Goal: Task Accomplishment & Management: Use online tool/utility

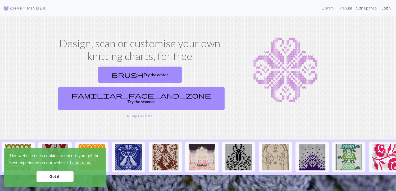
click at [387, 10] on link "Login" at bounding box center [386, 8] width 14 height 11
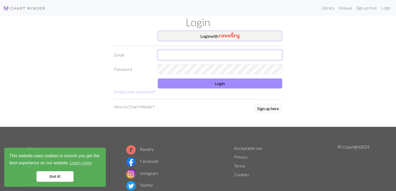
click at [198, 53] on input "text" at bounding box center [219, 55] width 124 height 10
type input "the.kirstyraphael@gmail.com"
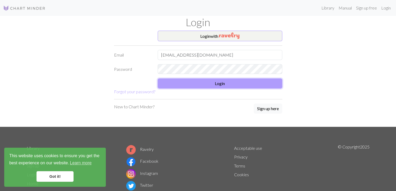
click at [203, 83] on button "Login" at bounding box center [219, 83] width 124 height 10
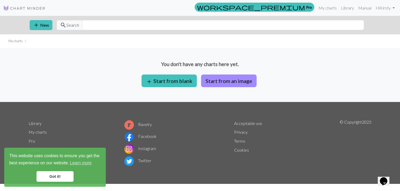
click at [53, 177] on link "Got it!" at bounding box center [54, 176] width 37 height 11
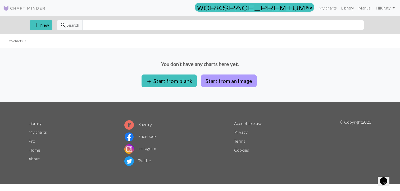
click at [228, 81] on button "Start from an image" at bounding box center [228, 81] width 55 height 13
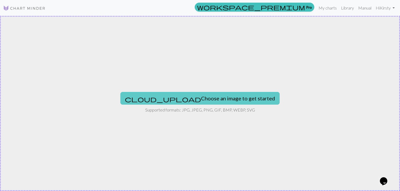
click at [170, 98] on button "cloud_upload Choose an image to get started" at bounding box center [199, 98] width 159 height 13
click at [190, 98] on button "cloud_upload Choose an image to get started" at bounding box center [199, 98] width 159 height 13
click at [180, 96] on button "cloud_upload Choose an image to get started" at bounding box center [199, 98] width 159 height 13
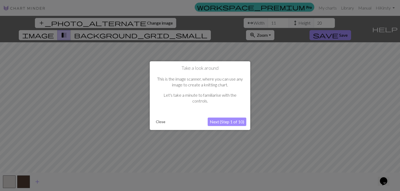
click at [219, 121] on button "Next (Step 1 of 10)" at bounding box center [226, 122] width 39 height 8
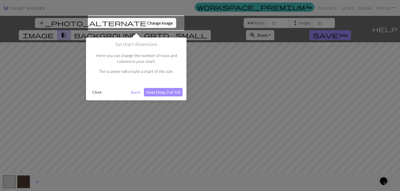
click at [167, 92] on button "Next (Step 2 of 10)" at bounding box center [163, 92] width 39 height 8
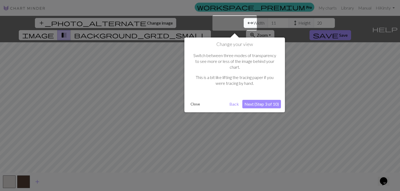
click at [257, 100] on button "Next (Step 3 of 10)" at bounding box center [261, 104] width 39 height 8
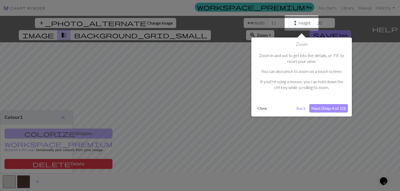
click at [322, 111] on button "Next (Step 4 of 10)" at bounding box center [328, 108] width 39 height 8
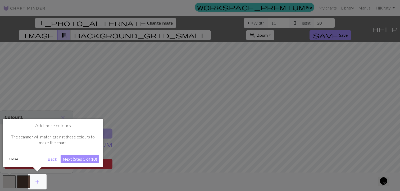
click at [86, 155] on button "Next (Step 5 of 10)" at bounding box center [80, 159] width 39 height 8
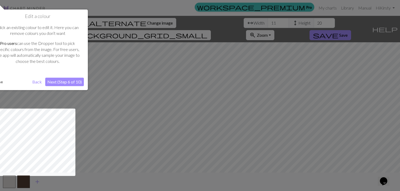
click at [68, 82] on button "Next (Step 6 of 10)" at bounding box center [64, 82] width 39 height 8
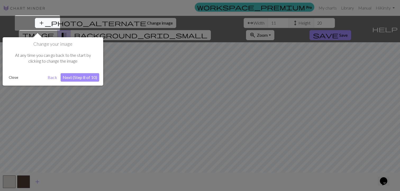
click at [69, 76] on button "Next (Step 8 of 10)" at bounding box center [80, 77] width 39 height 8
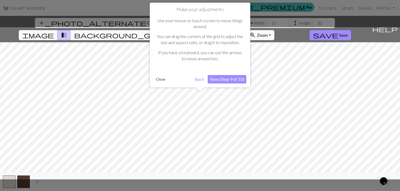
click at [225, 80] on button "Next (Step 9 of 10)" at bounding box center [226, 79] width 39 height 8
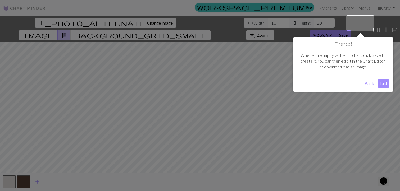
click at [378, 82] on button "Last" at bounding box center [383, 83] width 12 height 8
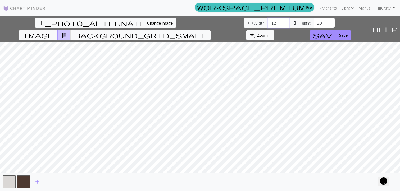
click at [267, 22] on input "12" at bounding box center [277, 23] width 21 height 10
click at [267, 22] on input "13" at bounding box center [277, 23] width 21 height 10
click at [267, 22] on input "14" at bounding box center [277, 23] width 21 height 10
click at [267, 22] on input "15" at bounding box center [277, 23] width 21 height 10
click at [267, 22] on input "16" at bounding box center [277, 23] width 21 height 10
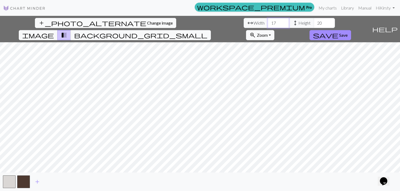
click at [267, 22] on input "17" at bounding box center [277, 23] width 21 height 10
click at [267, 22] on input "18" at bounding box center [277, 23] width 21 height 10
click at [267, 22] on input "19" at bounding box center [277, 23] width 21 height 10
click at [267, 22] on input "20" at bounding box center [277, 23] width 21 height 10
click at [267, 22] on input "21" at bounding box center [277, 23] width 21 height 10
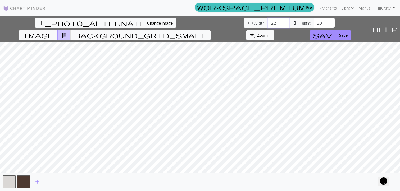
click at [267, 22] on input "22" at bounding box center [277, 23] width 21 height 10
click at [267, 22] on input "23" at bounding box center [277, 23] width 21 height 10
click at [267, 22] on input "24" at bounding box center [277, 23] width 21 height 10
click at [267, 22] on input "25" at bounding box center [277, 23] width 21 height 10
click at [267, 22] on input "26" at bounding box center [277, 23] width 21 height 10
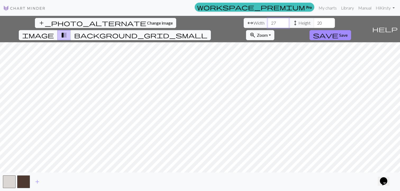
click at [267, 22] on input "27" at bounding box center [277, 23] width 21 height 10
click at [267, 22] on input "28" at bounding box center [277, 23] width 21 height 10
click at [267, 22] on input "29" at bounding box center [277, 23] width 21 height 10
click at [267, 22] on input "30" at bounding box center [277, 23] width 21 height 10
click at [267, 22] on input "31" at bounding box center [277, 23] width 21 height 10
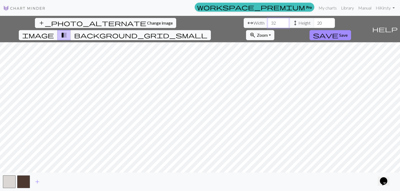
click at [267, 22] on input "32" at bounding box center [277, 23] width 21 height 10
click at [267, 22] on input "33" at bounding box center [277, 23] width 21 height 10
click at [267, 22] on input "34" at bounding box center [277, 23] width 21 height 10
click at [267, 22] on input "35" at bounding box center [277, 23] width 21 height 10
click at [267, 22] on input "36" at bounding box center [277, 23] width 21 height 10
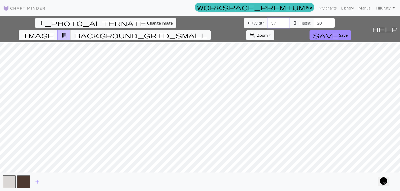
click at [267, 22] on input "37" at bounding box center [277, 23] width 21 height 10
click at [267, 22] on input "38" at bounding box center [277, 23] width 21 height 10
click at [267, 22] on input "39" at bounding box center [277, 23] width 21 height 10
click at [267, 22] on input "40" at bounding box center [277, 23] width 21 height 10
drag, startPoint x: 129, startPoint y: 22, endPoint x: 168, endPoint y: 21, distance: 38.9
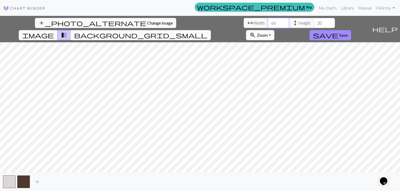
type input "67"
click at [267, 21] on input "67" at bounding box center [277, 23] width 21 height 10
click at [313, 20] on input "21" at bounding box center [323, 23] width 21 height 10
click at [313, 20] on input "22" at bounding box center [323, 23] width 21 height 10
click at [313, 20] on input "23" at bounding box center [323, 23] width 21 height 10
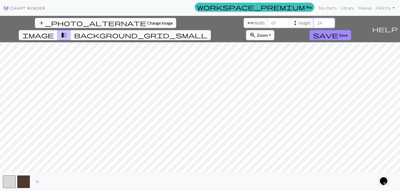
click at [313, 20] on input "24" at bounding box center [323, 23] width 21 height 10
click at [313, 20] on input "25" at bounding box center [323, 23] width 21 height 10
click at [313, 20] on input "26" at bounding box center [323, 23] width 21 height 10
click at [313, 20] on input "27" at bounding box center [323, 23] width 21 height 10
click at [313, 21] on input "51" at bounding box center [323, 23] width 21 height 10
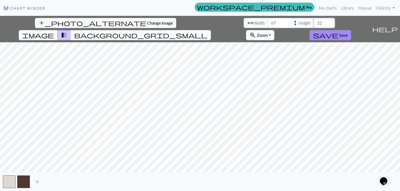
click at [313, 21] on input "52" at bounding box center [323, 23] width 21 height 10
click at [313, 21] on input "53" at bounding box center [323, 23] width 21 height 10
click at [313, 21] on input "54" at bounding box center [323, 23] width 21 height 10
click at [313, 21] on input "55" at bounding box center [323, 23] width 21 height 10
click at [313, 21] on input "56" at bounding box center [323, 23] width 21 height 10
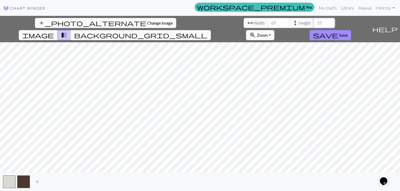
click at [313, 21] on input "57" at bounding box center [323, 23] width 21 height 10
click at [313, 21] on input "58" at bounding box center [323, 23] width 21 height 10
click at [313, 21] on input "59" at bounding box center [323, 23] width 21 height 10
click at [313, 21] on input "60" at bounding box center [323, 23] width 21 height 10
click at [313, 21] on input "61" at bounding box center [323, 23] width 21 height 10
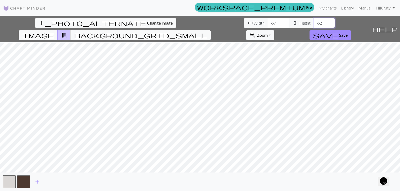
click at [313, 21] on input "62" at bounding box center [323, 23] width 21 height 10
click at [313, 21] on input "63" at bounding box center [323, 23] width 21 height 10
click at [313, 21] on input "64" at bounding box center [323, 23] width 21 height 10
click at [313, 21] on input "65" at bounding box center [323, 23] width 21 height 10
click at [313, 21] on input "66" at bounding box center [323, 23] width 21 height 10
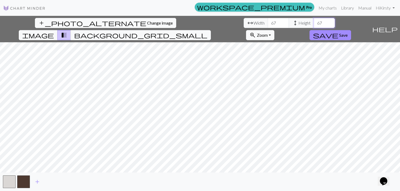
click at [313, 21] on input "67" at bounding box center [323, 23] width 21 height 10
click at [313, 21] on input "68" at bounding box center [323, 23] width 21 height 10
click at [313, 21] on input "69" at bounding box center [323, 23] width 21 height 10
click at [313, 21] on input "70" at bounding box center [323, 23] width 21 height 10
click at [313, 21] on input "71" at bounding box center [323, 23] width 21 height 10
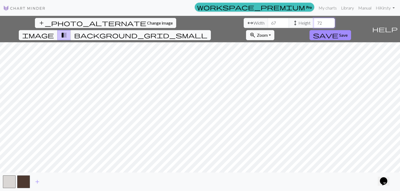
click at [313, 21] on input "72" at bounding box center [323, 23] width 21 height 10
click at [313, 21] on input "73" at bounding box center [323, 23] width 21 height 10
click at [313, 21] on input "74" at bounding box center [323, 23] width 21 height 10
click at [313, 21] on input "75" at bounding box center [323, 23] width 21 height 10
click at [313, 21] on input "76" at bounding box center [323, 23] width 21 height 10
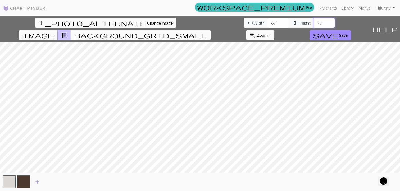
click at [313, 21] on input "77" at bounding box center [323, 23] width 21 height 10
click at [313, 21] on input "78" at bounding box center [323, 23] width 21 height 10
click at [313, 21] on input "79" at bounding box center [323, 23] width 21 height 10
click at [313, 21] on input "80" at bounding box center [323, 23] width 21 height 10
click at [313, 21] on input "81" at bounding box center [323, 23] width 21 height 10
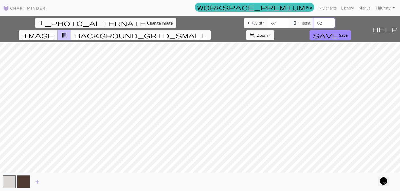
click at [313, 21] on input "82" at bounding box center [323, 23] width 21 height 10
click at [313, 21] on input "83" at bounding box center [323, 23] width 21 height 10
click at [313, 21] on input "84" at bounding box center [323, 23] width 21 height 10
click at [313, 21] on input "85" at bounding box center [323, 23] width 21 height 10
click at [313, 21] on input "86" at bounding box center [323, 23] width 21 height 10
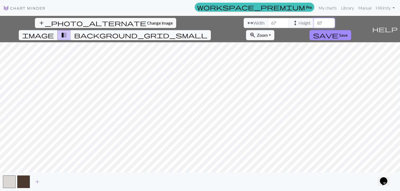
click at [313, 21] on input "87" at bounding box center [323, 23] width 21 height 10
type input "88"
click at [313, 21] on input "88" at bounding box center [323, 23] width 21 height 10
click at [201, 179] on div "add_photo_alternate Change image arrow_range Width 67 height Height 88 image tr…" at bounding box center [200, 103] width 400 height 175
click at [267, 22] on input "68" at bounding box center [277, 23] width 21 height 10
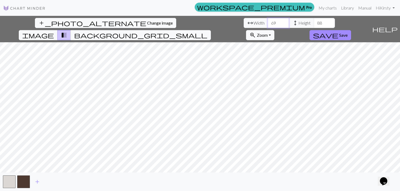
click at [267, 22] on input "69" at bounding box center [277, 23] width 21 height 10
click at [267, 22] on input "70" at bounding box center [277, 23] width 21 height 10
click at [267, 22] on input "71" at bounding box center [277, 23] width 21 height 10
click at [267, 22] on input "72" at bounding box center [277, 23] width 21 height 10
click at [267, 22] on input "73" at bounding box center [277, 23] width 21 height 10
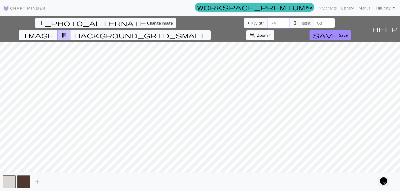
click at [267, 22] on input "74" at bounding box center [277, 23] width 21 height 10
click at [267, 22] on input "75" at bounding box center [277, 23] width 21 height 10
click at [267, 22] on input "76" at bounding box center [277, 23] width 21 height 10
click at [267, 22] on input "77" at bounding box center [277, 23] width 21 height 10
click at [267, 22] on input "78" at bounding box center [277, 23] width 21 height 10
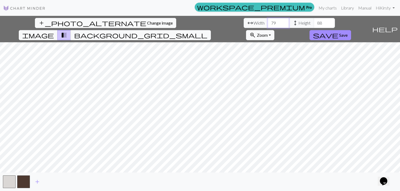
click at [267, 22] on input "79" at bounding box center [277, 23] width 21 height 10
click at [267, 22] on input "80" at bounding box center [277, 23] width 21 height 10
click at [267, 22] on input "81" at bounding box center [277, 23] width 21 height 10
click at [267, 22] on input "82" at bounding box center [277, 23] width 21 height 10
click at [267, 22] on input "83" at bounding box center [277, 23] width 21 height 10
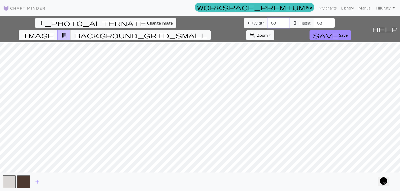
click at [267, 22] on input "84" at bounding box center [277, 23] width 21 height 10
click at [267, 22] on input "85" at bounding box center [277, 23] width 21 height 10
type input "86"
click at [267, 22] on input "86" at bounding box center [277, 23] width 21 height 10
click at [292, 22] on span "height" at bounding box center [295, 22] width 6 height 7
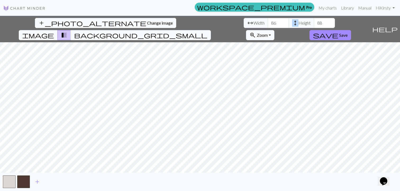
click at [292, 22] on span "height" at bounding box center [295, 22] width 6 height 7
click at [292, 21] on span "height" at bounding box center [295, 22] width 6 height 7
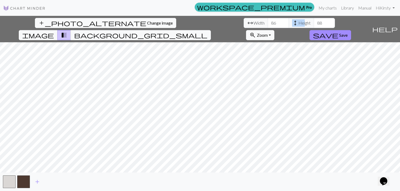
click at [292, 21] on span "height" at bounding box center [295, 22] width 6 height 7
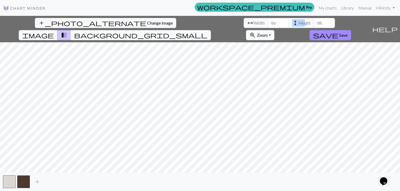
click at [292, 21] on span "height" at bounding box center [295, 22] width 6 height 7
click at [313, 21] on input "89" at bounding box center [323, 23] width 21 height 10
click at [313, 21] on input "90" at bounding box center [323, 23] width 21 height 10
click at [313, 21] on input "91" at bounding box center [323, 23] width 21 height 10
click at [313, 21] on input "92" at bounding box center [323, 23] width 21 height 10
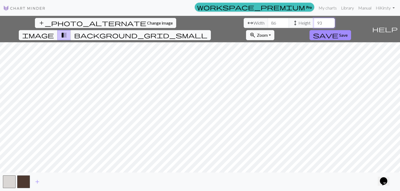
click at [313, 21] on input "93" at bounding box center [323, 23] width 21 height 10
click at [313, 21] on input "94" at bounding box center [323, 23] width 21 height 10
click at [313, 21] on input "95" at bounding box center [323, 23] width 21 height 10
click at [313, 21] on input "96" at bounding box center [323, 23] width 21 height 10
click at [313, 21] on input "97" at bounding box center [323, 23] width 21 height 10
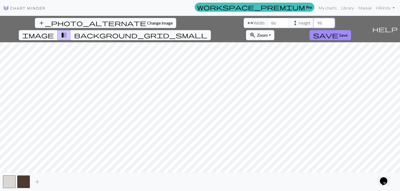
click at [313, 21] on input "98" at bounding box center [323, 23] width 21 height 10
click at [313, 21] on input "99" at bounding box center [323, 23] width 21 height 10
click at [313, 21] on input "100" at bounding box center [323, 23] width 21 height 10
click at [313, 21] on input "101" at bounding box center [323, 23] width 21 height 10
click at [313, 21] on input "102" at bounding box center [323, 23] width 21 height 10
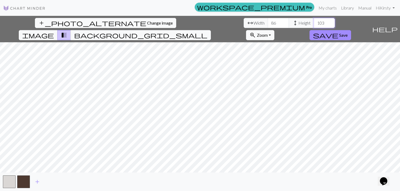
click at [313, 21] on input "103" at bounding box center [323, 23] width 21 height 10
click at [313, 21] on input "104" at bounding box center [323, 23] width 21 height 10
click at [313, 21] on input "105" at bounding box center [323, 23] width 21 height 10
click at [313, 21] on input "106" at bounding box center [323, 23] width 21 height 10
click at [313, 21] on input "107" at bounding box center [323, 23] width 21 height 10
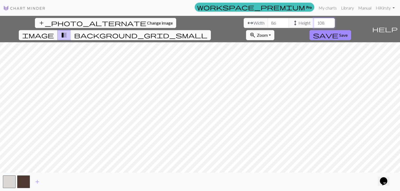
click at [313, 21] on input "108" at bounding box center [323, 23] width 21 height 10
click at [313, 21] on input "109" at bounding box center [323, 23] width 21 height 10
click at [313, 21] on input "110" at bounding box center [323, 23] width 21 height 10
click at [313, 21] on input "111" at bounding box center [323, 23] width 21 height 10
type input "112"
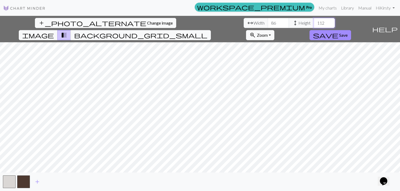
click at [313, 21] on input "112" at bounding box center [323, 23] width 21 height 10
click at [267, 33] on span "Zoom" at bounding box center [262, 35] width 11 height 5
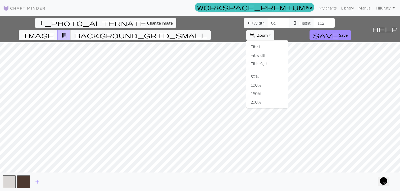
click at [267, 33] on span "Zoom" at bounding box center [262, 35] width 11 height 5
click at [46, 27] on button "add_photo_alternate Change image" at bounding box center [105, 23] width 141 height 10
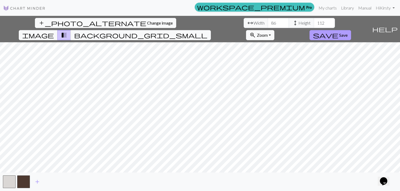
click at [347, 33] on span "Save" at bounding box center [343, 35] width 8 height 5
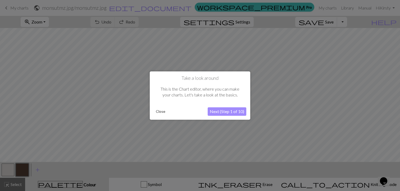
click at [218, 112] on button "Next (Step 1 of 10)" at bounding box center [226, 111] width 39 height 8
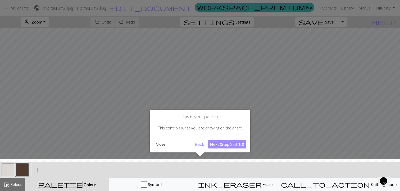
click at [219, 143] on button "Next (Step 2 of 10)" at bounding box center [226, 144] width 39 height 8
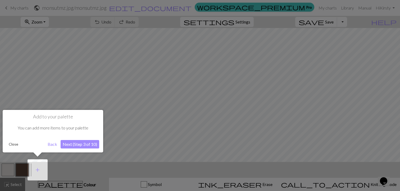
click at [84, 143] on button "Next (Step 3 of 10)" at bounding box center [80, 144] width 39 height 8
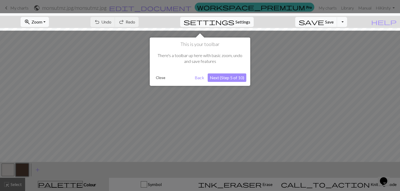
click at [225, 77] on button "Next (Step 5 of 10)" at bounding box center [226, 77] width 39 height 8
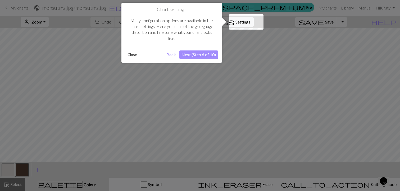
click at [199, 55] on button "Next (Step 6 of 10)" at bounding box center [198, 54] width 39 height 8
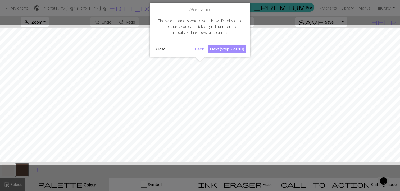
scroll to position [20, 0]
click at [222, 49] on button "Next (Step 7 of 10)" at bounding box center [226, 49] width 39 height 8
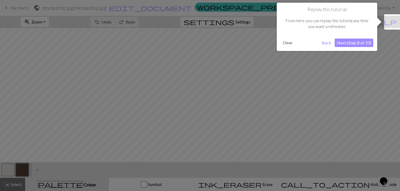
click at [348, 43] on button "Next (Step 8 of 10)" at bounding box center [353, 43] width 39 height 8
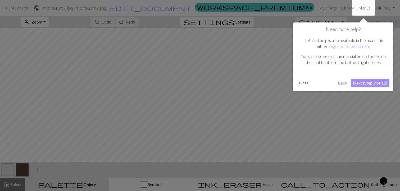
click at [360, 83] on button "Next (Step 9 of 10)" at bounding box center [369, 83] width 39 height 8
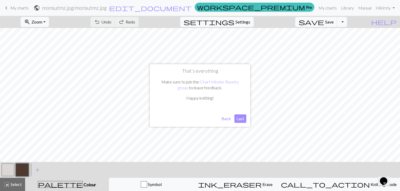
click at [239, 119] on button "Last" at bounding box center [240, 118] width 12 height 8
click at [49, 24] on button "zoom_in Zoom Zoom" at bounding box center [35, 22] width 28 height 10
click at [51, 35] on button "Fit all" at bounding box center [42, 33] width 42 height 8
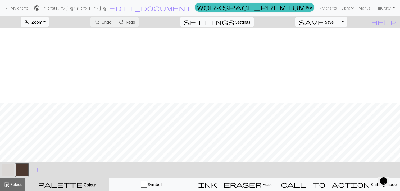
scroll to position [216, 0]
click at [83, 186] on span "Colour" at bounding box center [89, 184] width 13 height 5
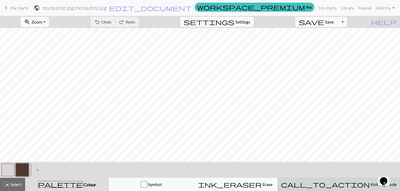
click at [340, 183] on span "call_to_action" at bounding box center [325, 184] width 89 height 7
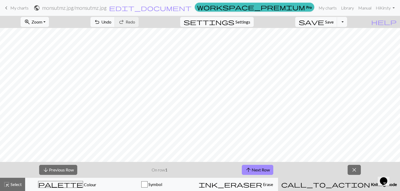
click at [340, 183] on span "call_to_action" at bounding box center [325, 184] width 89 height 7
click at [253, 170] on button "arrow_upward Next Row" at bounding box center [257, 170] width 31 height 10
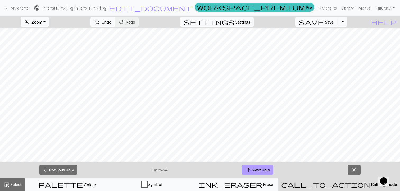
click at [253, 170] on button "arrow_upward Next Row" at bounding box center [257, 170] width 31 height 10
click at [330, 82] on div "zoom_in Zoom Zoom Fit all Fit width Fit height 50% 100% 150% 200% undo Undo Und…" at bounding box center [200, 103] width 400 height 175
click at [68, 171] on button "arrow_downward Previous Row" at bounding box center [58, 170] width 38 height 10
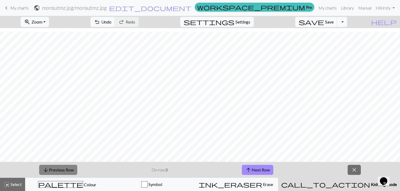
click at [68, 171] on button "arrow_downward Previous Row" at bounding box center [58, 170] width 38 height 10
click at [13, 186] on span "Select" at bounding box center [16, 184] width 12 height 5
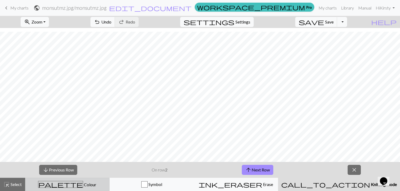
click at [83, 184] on span "Colour" at bounding box center [89, 184] width 13 height 5
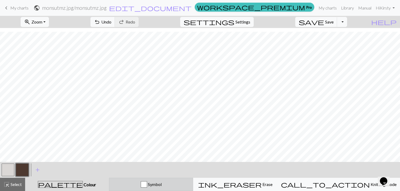
click at [161, 184] on span "Symbol" at bounding box center [154, 184] width 15 height 5
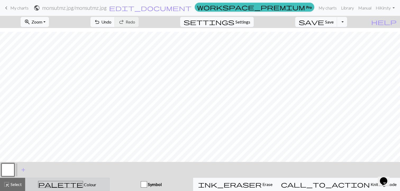
click at [89, 186] on div "palette Colour Colour" at bounding box center [67, 184] width 77 height 7
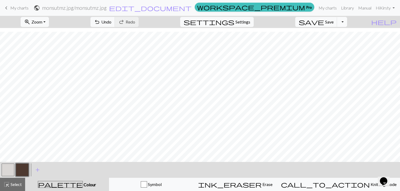
click at [347, 25] on button "Toggle Dropdown" at bounding box center [342, 22] width 10 height 10
click at [234, 22] on span "settings" at bounding box center [208, 21] width 51 height 7
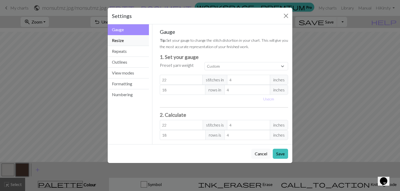
click at [126, 40] on button "Resize" at bounding box center [128, 40] width 41 height 11
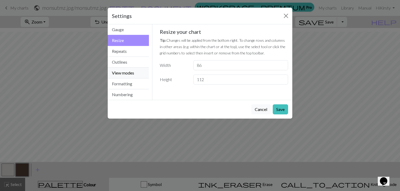
click at [125, 73] on button "View modes" at bounding box center [128, 73] width 41 height 11
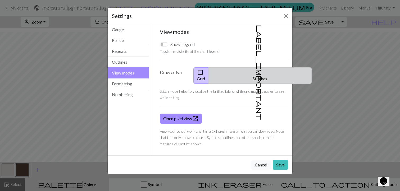
click at [257, 72] on span "label_important" at bounding box center [259, 72] width 7 height 95
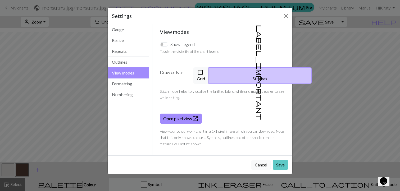
click at [277, 160] on button "Save" at bounding box center [279, 165] width 15 height 10
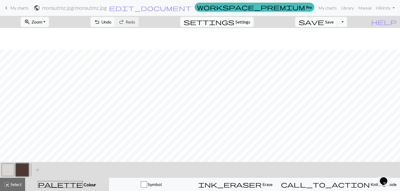
scroll to position [22, 0]
click at [42, 21] on span "Zoom" at bounding box center [36, 21] width 11 height 5
click at [44, 63] on button "50%" at bounding box center [42, 63] width 42 height 8
click at [42, 21] on span "Zoom" at bounding box center [36, 21] width 11 height 5
click at [44, 32] on button "Fit all" at bounding box center [42, 33] width 42 height 8
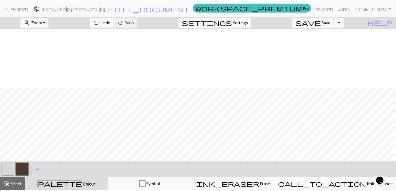
scroll to position [190, 0]
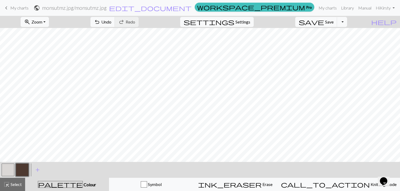
click at [18, 7] on span "My charts" at bounding box center [19, 7] width 18 height 5
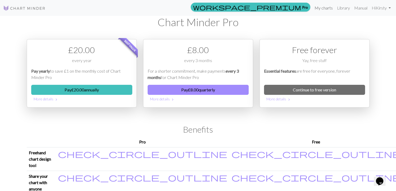
click at [322, 8] on link "My charts" at bounding box center [323, 8] width 22 height 11
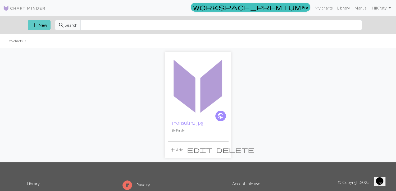
click at [35, 21] on span "add" at bounding box center [34, 24] width 6 height 7
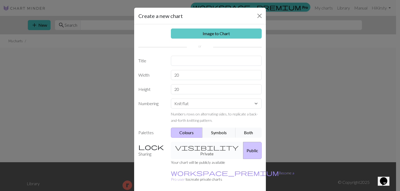
click at [199, 36] on link "Image to Chart" at bounding box center [216, 34] width 91 height 10
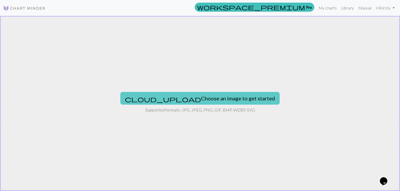
click at [194, 101] on button "cloud_upload Choose an image to get started" at bounding box center [199, 98] width 159 height 13
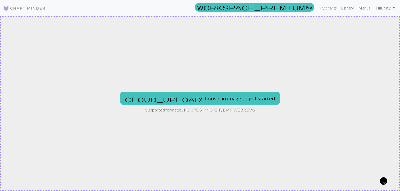
click at [330, 73] on div "cloud_upload Choose an image to get started Supported formats: JPG, JPEG, PNG, …" at bounding box center [200, 103] width 400 height 175
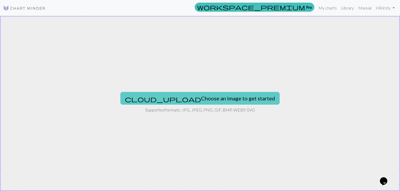
click at [198, 96] on button "cloud_upload Choose an image to get started" at bounding box center [199, 98] width 159 height 13
click at [204, 100] on button "cloud_upload Choose an image to get started" at bounding box center [199, 98] width 159 height 13
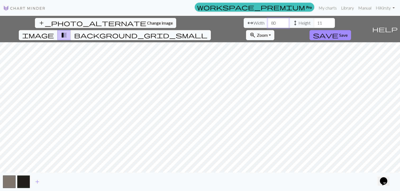
type input "80"
click at [267, 22] on input "80" at bounding box center [277, 23] width 21 height 10
type input "158"
click at [313, 21] on input "158" at bounding box center [323, 23] width 21 height 10
type input "121"
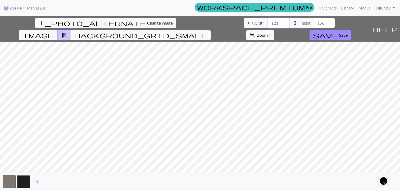
click at [267, 22] on input "121" at bounding box center [277, 23] width 21 height 10
click at [313, 21] on input "191" at bounding box center [323, 23] width 21 height 10
click at [313, 21] on input "192" at bounding box center [323, 23] width 21 height 10
click at [313, 21] on input "193" at bounding box center [323, 23] width 21 height 10
click at [313, 21] on input "194" at bounding box center [323, 23] width 21 height 10
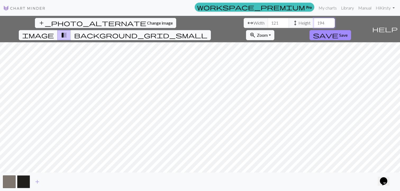
click at [313, 21] on input "195" at bounding box center [323, 23] width 21 height 10
click at [313, 21] on input "205" at bounding box center [323, 23] width 21 height 10
click at [39, 183] on span "add" at bounding box center [37, 181] width 6 height 7
click at [39, 183] on button "button" at bounding box center [37, 181] width 13 height 13
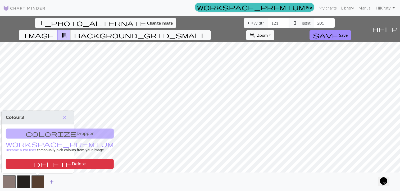
click at [49, 183] on span "add" at bounding box center [51, 181] width 6 height 7
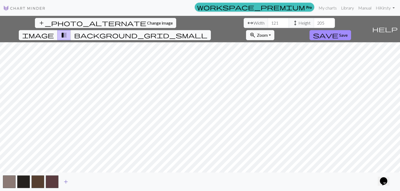
click at [66, 182] on span "add" at bounding box center [66, 181] width 6 height 7
click at [78, 183] on span "add" at bounding box center [80, 181] width 6 height 7
click at [82, 181] on button "button" at bounding box center [80, 181] width 13 height 13
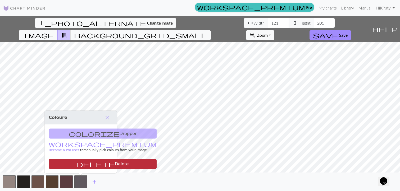
click at [82, 163] on button "delete Delete" at bounding box center [103, 164] width 108 height 10
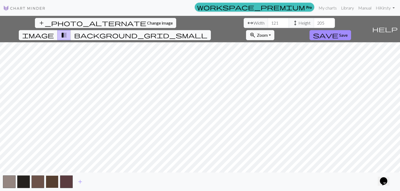
click at [53, 182] on button "button" at bounding box center [52, 181] width 13 height 13
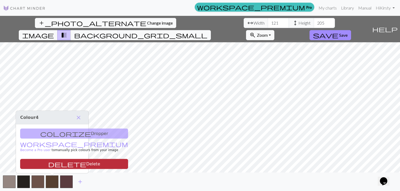
click at [57, 164] on button "delete Delete" at bounding box center [74, 164] width 108 height 10
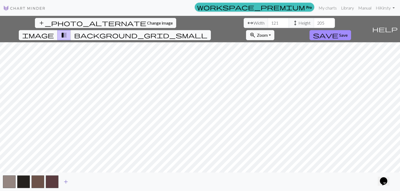
click at [66, 180] on span "add" at bounding box center [66, 181] width 6 height 7
click at [80, 183] on span "add" at bounding box center [80, 181] width 6 height 7
click at [81, 183] on button "button" at bounding box center [80, 181] width 13 height 13
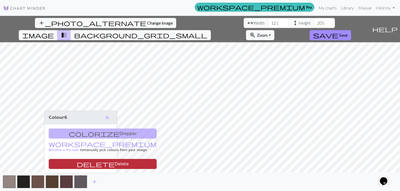
click at [85, 163] on button "delete Delete" at bounding box center [103, 164] width 108 height 10
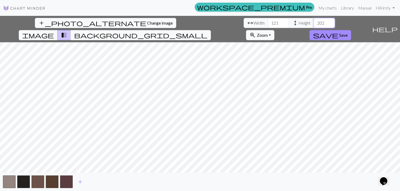
click at [313, 24] on input "202" at bounding box center [323, 23] width 21 height 10
click at [313, 24] on input "201" at bounding box center [323, 23] width 21 height 10
click at [313, 24] on input "200" at bounding box center [323, 23] width 21 height 10
click at [313, 24] on input "199" at bounding box center [323, 23] width 21 height 10
click at [313, 24] on input "198" at bounding box center [323, 23] width 21 height 10
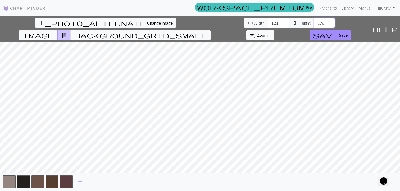
type input "197"
click at [313, 24] on input "197" at bounding box center [323, 23] width 21 height 10
click at [267, 24] on input "120" at bounding box center [277, 23] width 21 height 10
click at [267, 24] on input "119" at bounding box center [277, 23] width 21 height 10
click at [267, 24] on input "118" at bounding box center [277, 23] width 21 height 10
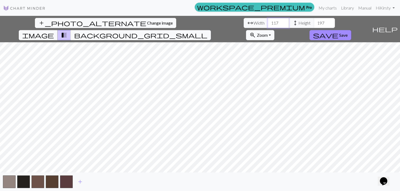
click at [267, 24] on input "117" at bounding box center [277, 23] width 21 height 10
click at [267, 24] on input "116" at bounding box center [277, 23] width 21 height 10
click at [267, 24] on input "115" at bounding box center [277, 23] width 21 height 10
click at [267, 24] on input "114" at bounding box center [277, 23] width 21 height 10
type input "115"
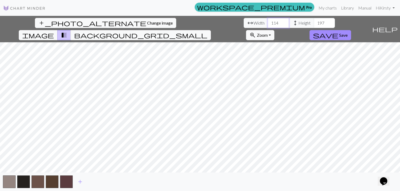
click at [267, 22] on input "115" at bounding box center [277, 23] width 21 height 10
click at [347, 33] on span "Save" at bounding box center [343, 35] width 8 height 5
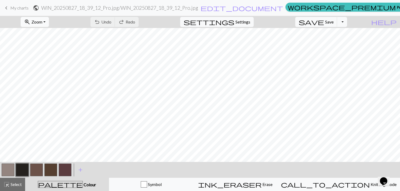
click at [48, 26] on button "zoom_in Zoom Zoom" at bounding box center [35, 22] width 28 height 10
click at [42, 24] on span "Zoom" at bounding box center [36, 21] width 11 height 5
click at [41, 23] on button "zoom_in Zoom Zoom" at bounding box center [35, 22] width 28 height 10
click at [38, 35] on button "Fit all" at bounding box center [42, 33] width 42 height 8
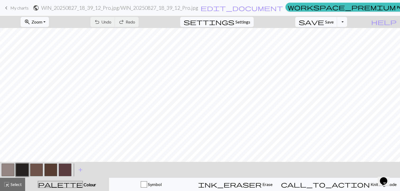
click at [47, 170] on button "button" at bounding box center [50, 170] width 13 height 13
click at [51, 170] on button "button" at bounding box center [50, 170] width 13 height 13
click at [51, 170] on div "Edit colour Name CC3 Use advanced picker workspace_premium Become a Pro user to…" at bounding box center [200, 95] width 400 height 191
click at [51, 170] on button "button" at bounding box center [50, 170] width 13 height 13
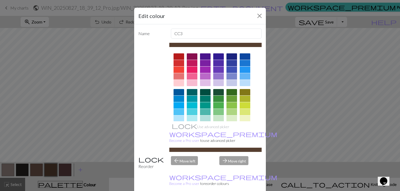
click at [174, 82] on div at bounding box center [178, 83] width 11 height 6
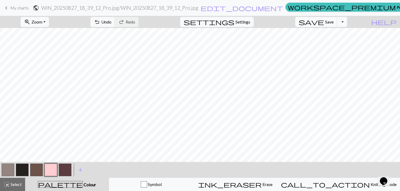
click at [64, 167] on button "button" at bounding box center [65, 170] width 13 height 13
click at [67, 166] on button "button" at bounding box center [65, 170] width 13 height 13
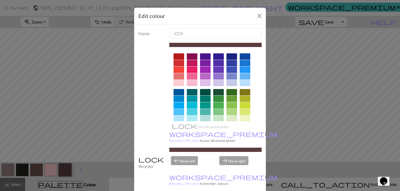
click at [200, 63] on div at bounding box center [205, 63] width 11 height 6
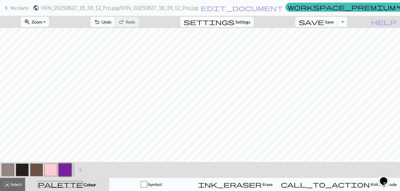
click at [36, 169] on button "button" at bounding box center [36, 170] width 13 height 13
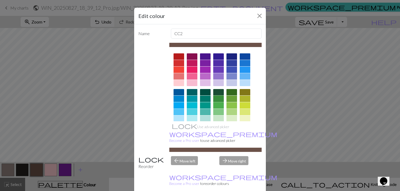
click at [216, 98] on div at bounding box center [218, 99] width 11 height 6
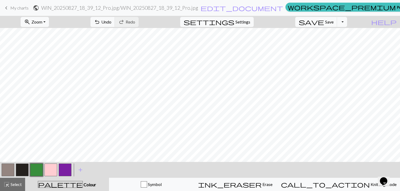
click at [22, 167] on button "button" at bounding box center [22, 170] width 13 height 13
click at [2, 170] on button "button" at bounding box center [8, 170] width 13 height 13
click at [7, 171] on button "button" at bounding box center [8, 170] width 13 height 13
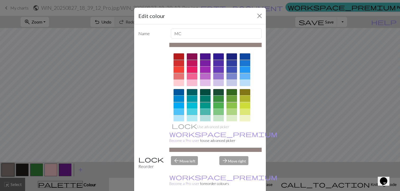
click at [243, 106] on div at bounding box center [244, 105] width 11 height 6
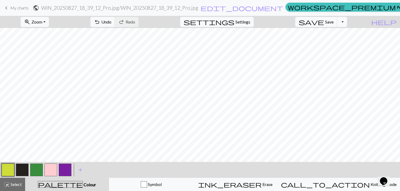
scroll to position [24, 0]
click at [42, 22] on span "Zoom" at bounding box center [36, 21] width 11 height 5
click at [43, 33] on button "Fit all" at bounding box center [42, 33] width 42 height 8
click at [34, 24] on button "zoom_in Zoom Zoom" at bounding box center [35, 22] width 28 height 10
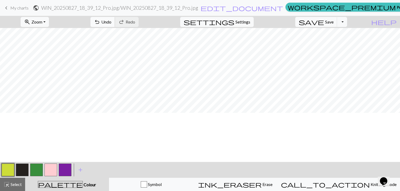
scroll to position [100, 0]
click at [333, 22] on span "Save" at bounding box center [329, 21] width 8 height 5
click at [350, 23] on div "Chart saved Chart saved" at bounding box center [200, 21] width 400 height 42
click at [347, 23] on button "Toggle Dropdown" at bounding box center [342, 22] width 10 height 10
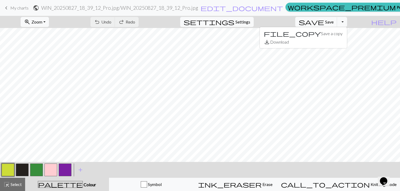
click at [331, 46] on div "file_copy Save a copy save_alt Download" at bounding box center [303, 38] width 88 height 22
click at [347, 21] on button "Toggle Dropdown" at bounding box center [342, 22] width 10 height 10
click at [332, 44] on button "save_alt Download" at bounding box center [302, 42] width 87 height 8
click at [347, 21] on button "Toggle Dropdown" at bounding box center [342, 22] width 10 height 10
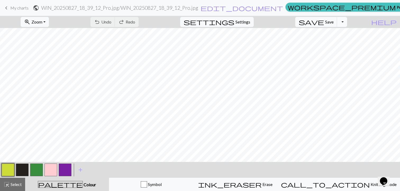
click at [347, 20] on button "Toggle Dropdown" at bounding box center [342, 22] width 10 height 10
click at [333, 42] on button "save_alt Download" at bounding box center [302, 42] width 87 height 8
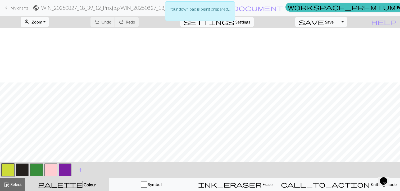
scroll to position [155, 0]
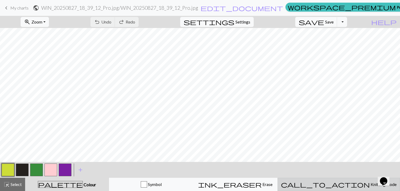
click at [369, 186] on span "Knitting mode" at bounding box center [382, 184] width 27 height 5
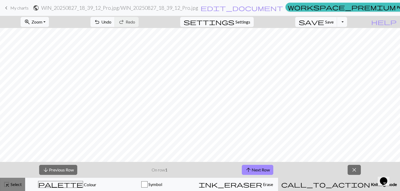
click at [14, 187] on span "Select" at bounding box center [16, 184] width 12 height 5
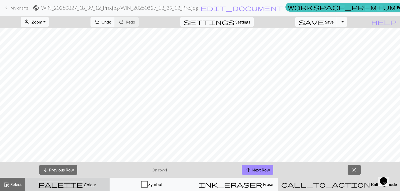
click at [78, 178] on button "palette Colour Colour" at bounding box center [67, 184] width 84 height 13
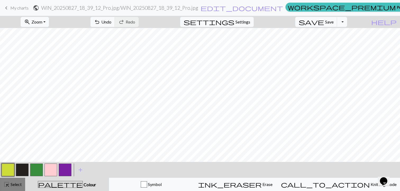
click at [15, 187] on div "highlight_alt Select Select" at bounding box center [12, 184] width 18 height 6
click at [247, 20] on span "Settings" at bounding box center [242, 22] width 15 height 6
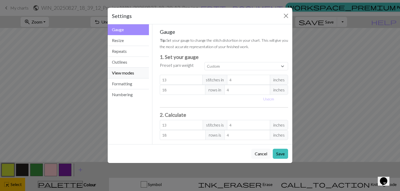
click at [125, 73] on button "View modes" at bounding box center [128, 73] width 41 height 11
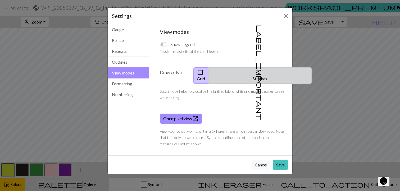
click at [262, 71] on button "label_important Stitches" at bounding box center [259, 75] width 103 height 16
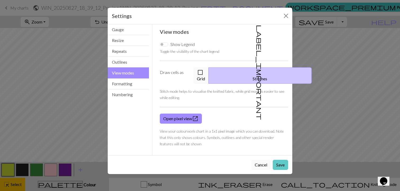
click at [277, 160] on button "Save" at bounding box center [279, 165] width 15 height 10
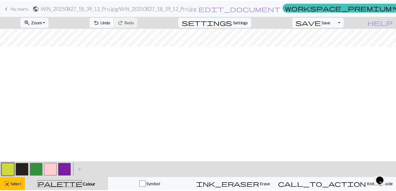
scroll to position [38, 0]
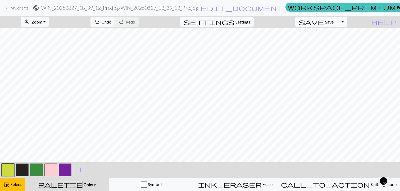
click at [13, 7] on span "My charts" at bounding box center [19, 7] width 18 height 5
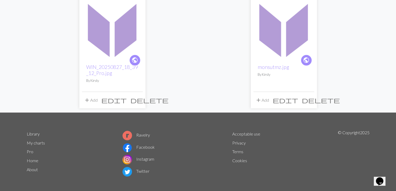
scroll to position [56, 0]
click at [126, 101] on span "edit" at bounding box center [113, 99] width 25 height 7
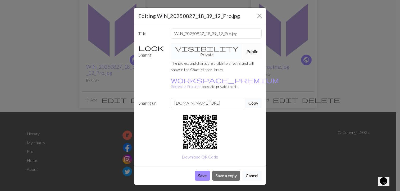
click at [252, 171] on button "Cancel" at bounding box center [251, 176] width 19 height 10
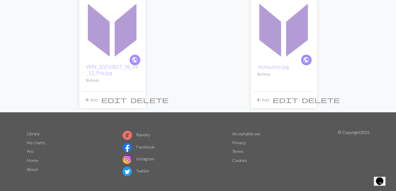
click at [136, 98] on span "delete" at bounding box center [149, 99] width 38 height 7
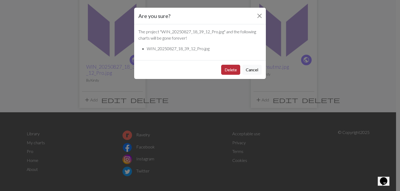
click at [229, 66] on button "Delete" at bounding box center [230, 70] width 19 height 10
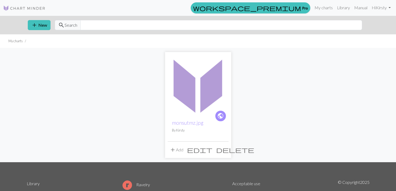
scroll to position [53, 0]
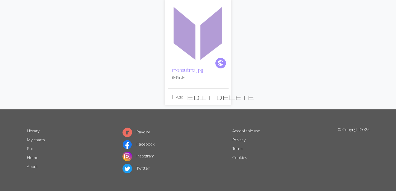
click at [222, 96] on span "delete" at bounding box center [235, 96] width 38 height 7
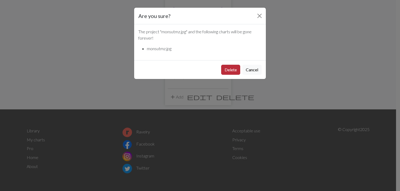
click at [228, 71] on button "Delete" at bounding box center [230, 70] width 19 height 10
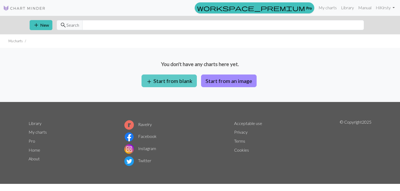
click at [183, 80] on button "add Start from blank" at bounding box center [168, 81] width 55 height 13
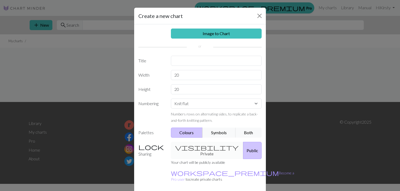
scroll to position [17, 0]
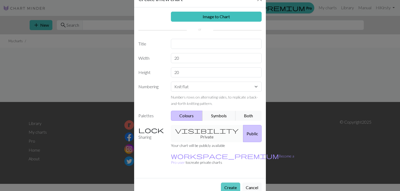
click at [226, 183] on button "Create" at bounding box center [230, 188] width 19 height 10
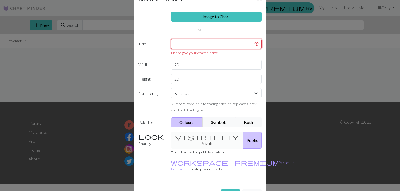
click at [185, 41] on input "text" at bounding box center [216, 44] width 91 height 10
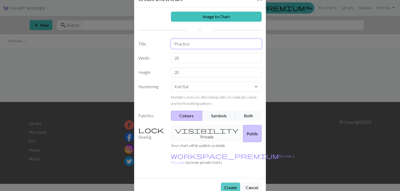
type input "Practice"
click at [228, 183] on button "Create" at bounding box center [230, 188] width 19 height 10
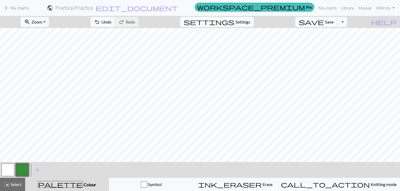
click at [250, 21] on span "Settings" at bounding box center [242, 22] width 15 height 6
select select "aran"
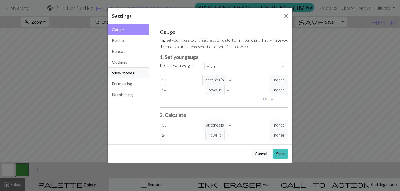
click at [125, 74] on button "View modes" at bounding box center [128, 73] width 41 height 11
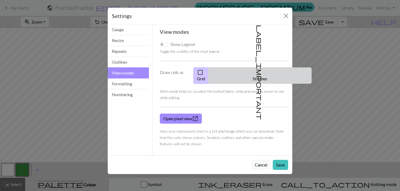
click at [256, 74] on span "label_important" at bounding box center [259, 72] width 7 height 95
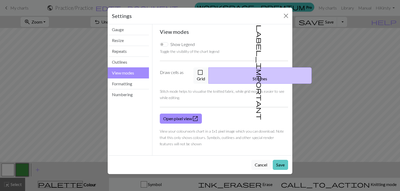
click at [282, 161] on button "Save" at bounding box center [279, 165] width 15 height 10
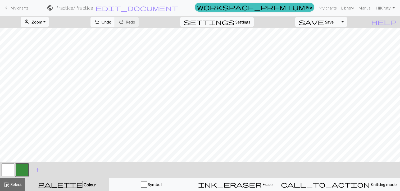
click at [111, 23] on span "Undo" at bounding box center [106, 21] width 10 height 5
click at [243, 23] on span "Settings" at bounding box center [242, 22] width 15 height 6
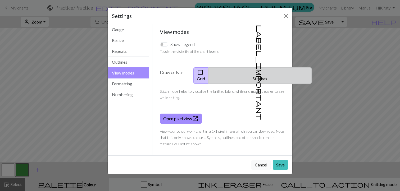
click at [259, 75] on button "label_important Stitches" at bounding box center [259, 75] width 103 height 16
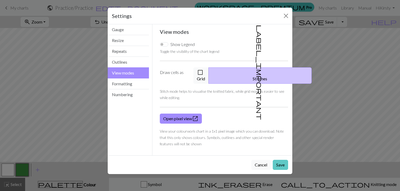
click at [281, 160] on button "Save" at bounding box center [279, 165] width 15 height 10
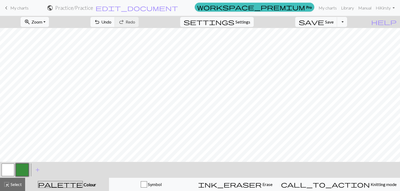
click at [147, 68] on div "zoom_in Zoom Zoom Fit all Fit width Fit height 50% 100% 150% 200% undo Undo Und…" at bounding box center [200, 103] width 400 height 175
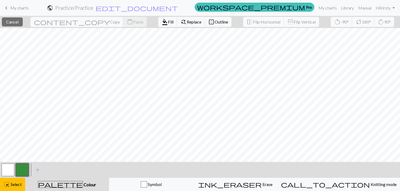
click at [82, 188] on button "palette Colour Colour" at bounding box center [67, 184] width 84 height 13
click at [20, 188] on button "highlight_alt Select Select" at bounding box center [12, 184] width 25 height 13
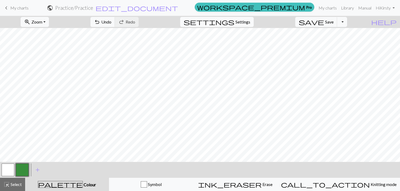
click at [249, 21] on span "Settings" at bounding box center [242, 22] width 15 height 6
select select "aran"
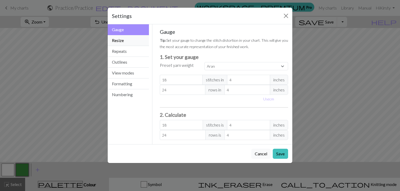
click at [124, 41] on button "Resize" at bounding box center [128, 40] width 41 height 11
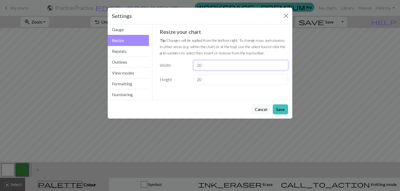
click at [247, 67] on input "20" at bounding box center [240, 65] width 95 height 10
type input "40"
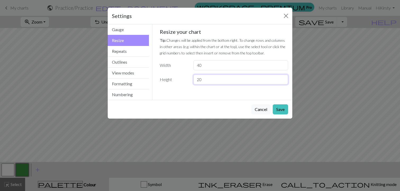
click at [226, 79] on input "20" at bounding box center [240, 80] width 95 height 10
type input "2"
type input "40"
click at [284, 109] on button "Save" at bounding box center [279, 109] width 15 height 10
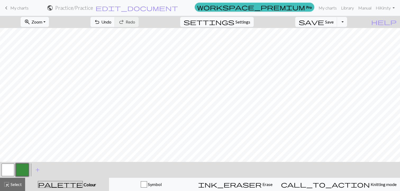
click at [6, 170] on button "button" at bounding box center [8, 170] width 13 height 13
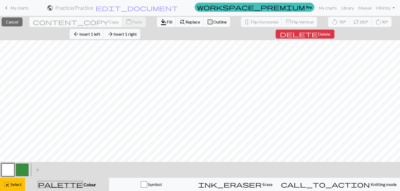
click at [8, 169] on button "button" at bounding box center [8, 170] width 13 height 13
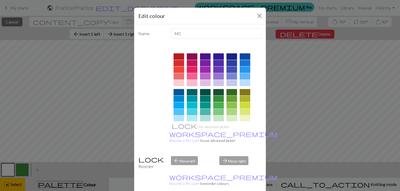
click at [251, 191] on html "This website uses cookies to ensure you get the best experience on our website.…" at bounding box center [200, 95] width 400 height 191
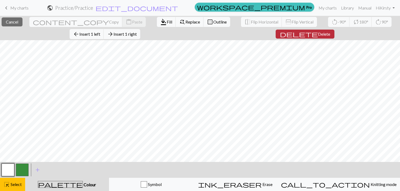
click at [318, 32] on span "Delete" at bounding box center [324, 33] width 12 height 5
click at [275, 30] on button "delete Delete" at bounding box center [304, 34] width 59 height 9
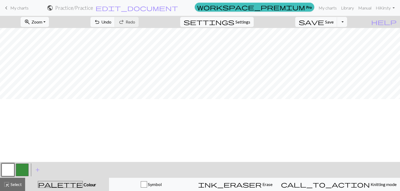
scroll to position [37, 0]
click at [27, 167] on button "button" at bounding box center [22, 170] width 13 height 13
click at [51, 17] on div "zoom_in Zoom Zoom Fit all Fit width Fit height 50% 100% 150% 200%" at bounding box center [35, 22] width 36 height 12
click at [42, 20] on span "Zoom" at bounding box center [36, 21] width 11 height 5
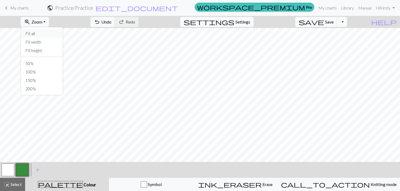
click at [45, 33] on button "Fit all" at bounding box center [42, 33] width 42 height 8
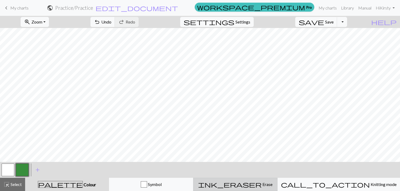
click at [261, 183] on span "Erase" at bounding box center [266, 184] width 11 height 5
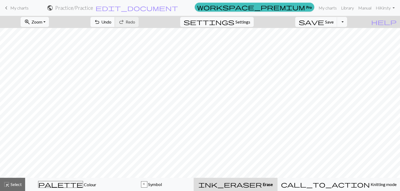
click at [100, 22] on span "undo" at bounding box center [97, 21] width 6 height 7
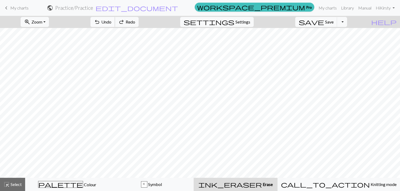
click at [100, 22] on span "undo" at bounding box center [97, 21] width 6 height 7
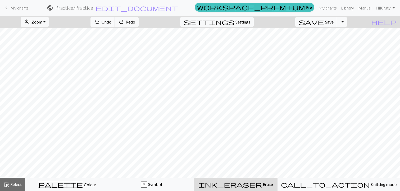
click at [100, 22] on span "undo" at bounding box center [97, 21] width 6 height 7
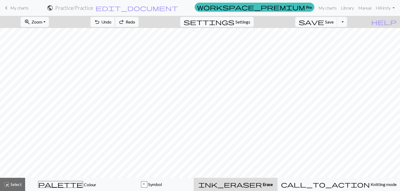
click at [100, 22] on span "undo" at bounding box center [97, 21] width 6 height 7
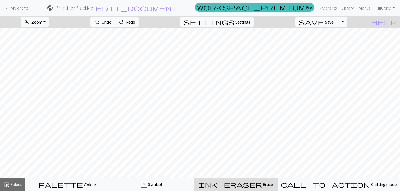
click at [100, 22] on span "undo" at bounding box center [97, 21] width 6 height 7
click at [128, 22] on div "undo Undo Undo redo Redo Redo" at bounding box center [114, 22] width 56 height 12
click at [138, 23] on button "redo Redo Redo" at bounding box center [127, 22] width 24 height 10
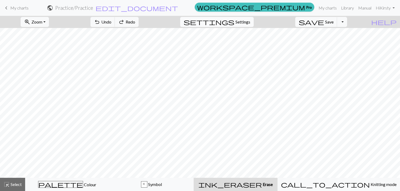
click at [246, 20] on span "Settings" at bounding box center [242, 22] width 15 height 6
select select "aran"
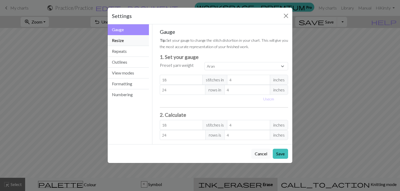
click at [123, 42] on button "Resize" at bounding box center [128, 40] width 41 height 11
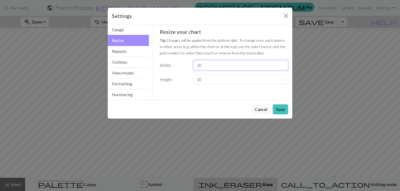
click at [200, 65] on input "20" at bounding box center [240, 65] width 95 height 10
type input "40"
click at [199, 78] on input "20" at bounding box center [240, 80] width 95 height 10
type input "40"
click at [281, 109] on button "Save" at bounding box center [279, 109] width 15 height 10
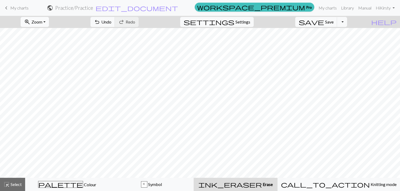
click at [47, 26] on button "zoom_in Zoom Zoom" at bounding box center [35, 22] width 28 height 10
click at [44, 35] on button "Fit all" at bounding box center [42, 33] width 42 height 8
click at [100, 25] on span "undo" at bounding box center [97, 21] width 6 height 7
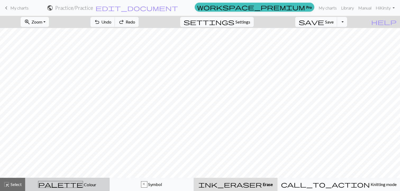
click at [82, 182] on div "palette Colour Colour" at bounding box center [67, 184] width 77 height 7
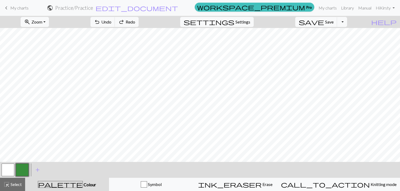
click at [21, 169] on button "button" at bounding box center [22, 170] width 13 height 13
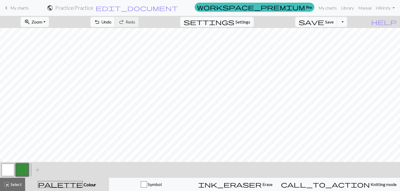
click at [100, 24] on span "undo" at bounding box center [97, 21] width 6 height 7
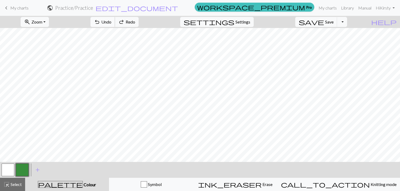
click at [100, 24] on span "undo" at bounding box center [97, 21] width 6 height 7
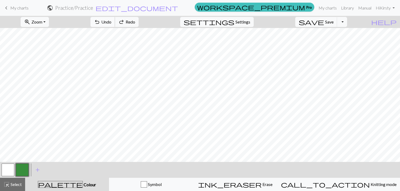
click at [100, 24] on span "undo" at bounding box center [97, 21] width 6 height 7
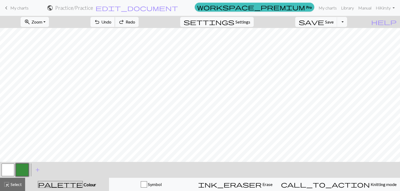
click at [100, 24] on span "undo" at bounding box center [97, 21] width 6 height 7
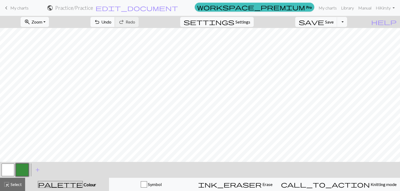
click at [111, 23] on span "Undo" at bounding box center [106, 21] width 10 height 5
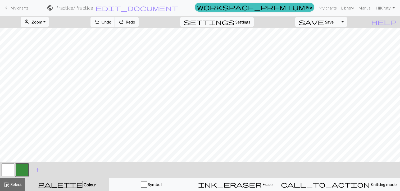
click at [111, 23] on span "Undo" at bounding box center [106, 21] width 10 height 5
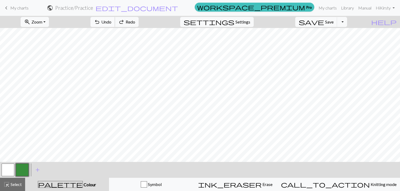
click at [111, 23] on span "Undo" at bounding box center [106, 21] width 10 height 5
click at [115, 21] on button "undo Undo Undo" at bounding box center [102, 22] width 25 height 10
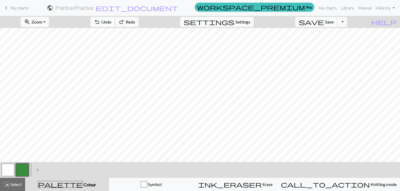
click at [115, 21] on button "undo Undo Undo" at bounding box center [102, 22] width 25 height 10
click at [135, 24] on span "Redo" at bounding box center [131, 21] width 10 height 5
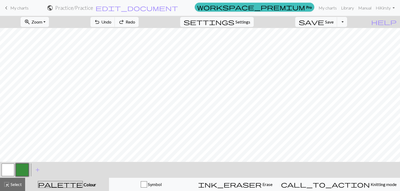
click at [135, 24] on span "Redo" at bounding box center [131, 21] width 10 height 5
click at [246, 22] on span "Settings" at bounding box center [242, 22] width 15 height 6
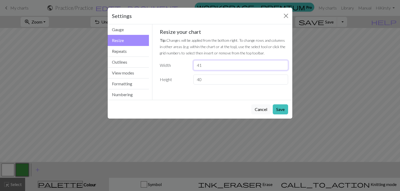
click at [282, 63] on input "41" at bounding box center [240, 65] width 95 height 10
click at [253, 66] on input "41" at bounding box center [240, 65] width 95 height 10
click at [234, 85] on div "Gauge Tip: Set your gauge to change the stitch distortion in your chart. This w…" at bounding box center [223, 58] width 137 height 69
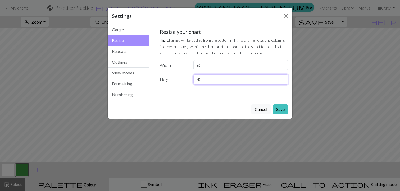
click at [228, 81] on input "40" at bounding box center [240, 80] width 95 height 10
click at [214, 66] on input "60" at bounding box center [240, 65] width 95 height 10
type input "6"
type input "40"
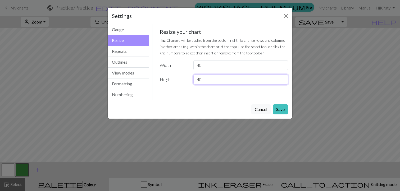
click at [207, 81] on input "40" at bounding box center [240, 80] width 95 height 10
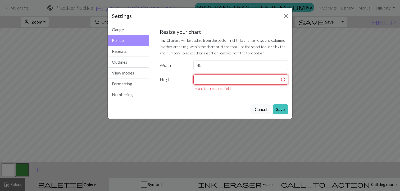
type input "4"
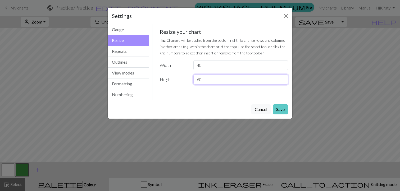
type input "60"
click at [283, 108] on button "Save" at bounding box center [279, 109] width 15 height 10
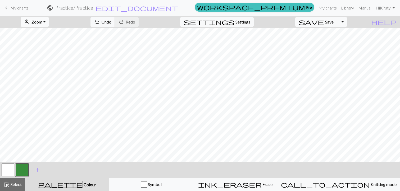
click at [42, 24] on span "Zoom" at bounding box center [36, 21] width 11 height 5
click at [48, 36] on button "Fit all" at bounding box center [42, 33] width 42 height 8
click at [100, 25] on span "undo" at bounding box center [97, 21] width 6 height 7
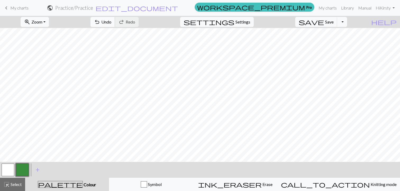
click at [100, 20] on span "undo" at bounding box center [97, 21] width 6 height 7
click at [15, 166] on div at bounding box center [8, 170] width 14 height 14
click at [11, 168] on button "button" at bounding box center [8, 170] width 13 height 13
click at [26, 169] on button "button" at bounding box center [22, 170] width 13 height 13
click at [333, 22] on span "Save" at bounding box center [329, 21] width 8 height 5
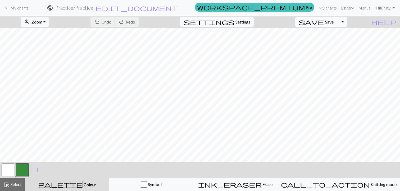
click at [333, 24] on span "Save" at bounding box center [329, 21] width 8 height 5
click at [322, 6] on div "Chart saved" at bounding box center [200, 10] width 400 height 21
click at [321, 8] on link "My charts" at bounding box center [327, 8] width 22 height 11
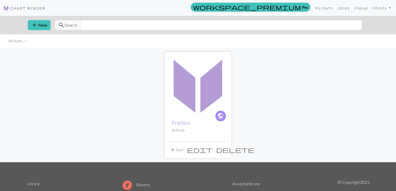
click at [185, 124] on link "Practice" at bounding box center [181, 123] width 18 height 6
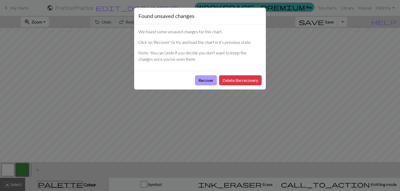
click at [198, 81] on button "Recover" at bounding box center [206, 80] width 22 height 10
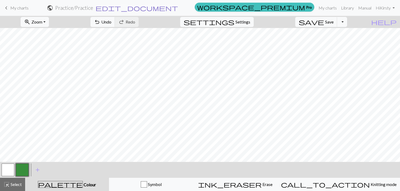
click at [178, 8] on span "edit_document" at bounding box center [136, 7] width 82 height 7
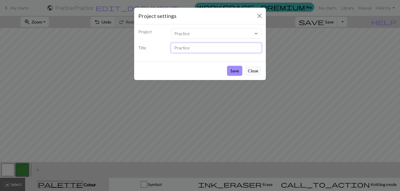
click at [184, 49] on input "Practice" at bounding box center [216, 48] width 91 height 10
type input "Radical Pleasure"
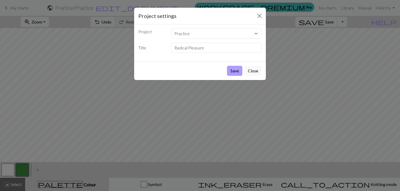
click at [230, 70] on button "Save" at bounding box center [234, 71] width 15 height 10
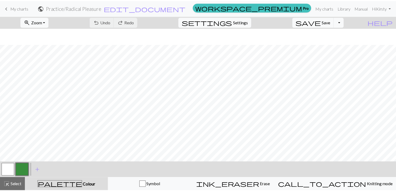
scroll to position [105, 0]
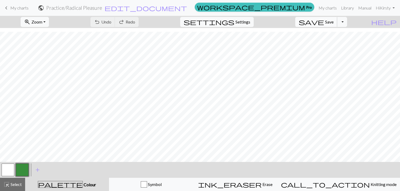
click at [324, 23] on span "save" at bounding box center [310, 21] width 25 height 7
click at [323, 6] on div "Chart saved" at bounding box center [200, 10] width 400 height 21
click at [323, 7] on link "My charts" at bounding box center [327, 8] width 22 height 11
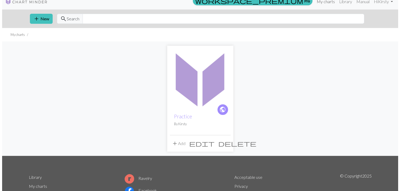
scroll to position [3, 0]
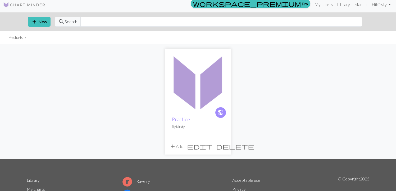
click at [178, 142] on button "add Add" at bounding box center [176, 146] width 17 height 10
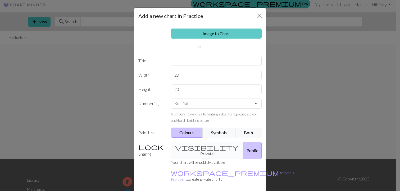
click at [203, 34] on link "Image to Chart" at bounding box center [216, 34] width 91 height 10
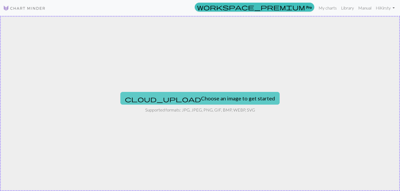
click at [193, 97] on button "cloud_upload Choose an image to get started" at bounding box center [199, 98] width 159 height 13
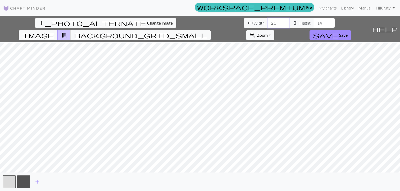
click at [267, 21] on input "21" at bounding box center [277, 23] width 21 height 10
click at [267, 21] on input "22" at bounding box center [277, 23] width 21 height 10
click at [267, 21] on input "23" at bounding box center [277, 23] width 21 height 10
click at [267, 21] on input "24" at bounding box center [277, 23] width 21 height 10
click at [267, 21] on input "25" at bounding box center [277, 23] width 21 height 10
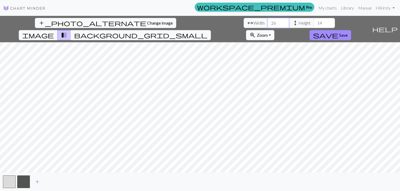
click at [267, 21] on input "26" at bounding box center [277, 23] width 21 height 10
click at [267, 21] on input "27" at bounding box center [277, 23] width 21 height 10
click at [267, 21] on input "28" at bounding box center [277, 23] width 21 height 10
click at [267, 21] on input "29" at bounding box center [277, 23] width 21 height 10
click at [267, 21] on input "30" at bounding box center [277, 23] width 21 height 10
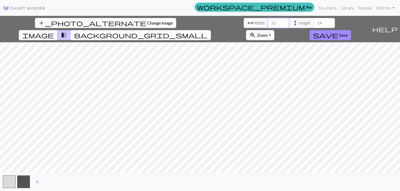
click at [267, 21] on input "31" at bounding box center [277, 23] width 21 height 10
click at [267, 21] on input "32" at bounding box center [277, 23] width 21 height 10
click at [267, 21] on input "33" at bounding box center [277, 23] width 21 height 10
click at [267, 21] on input "34" at bounding box center [277, 23] width 21 height 10
click at [267, 21] on input "35" at bounding box center [277, 23] width 21 height 10
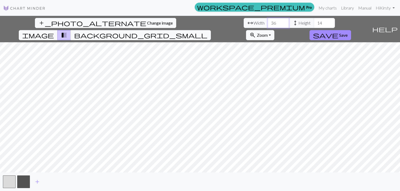
click at [267, 21] on input "36" at bounding box center [277, 23] width 21 height 10
click at [267, 21] on input "37" at bounding box center [277, 23] width 21 height 10
click at [267, 21] on input "38" at bounding box center [277, 23] width 21 height 10
click at [267, 21] on input "39" at bounding box center [277, 23] width 21 height 10
click at [267, 21] on input "40" at bounding box center [277, 23] width 21 height 10
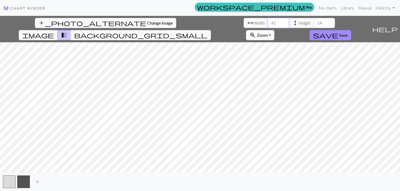
click at [267, 21] on input "41" at bounding box center [277, 23] width 21 height 10
click at [267, 21] on input "42" at bounding box center [277, 23] width 21 height 10
click at [267, 21] on input "43" at bounding box center [277, 23] width 21 height 10
click at [267, 21] on input "44" at bounding box center [277, 23] width 21 height 10
click at [267, 21] on input "45" at bounding box center [277, 23] width 21 height 10
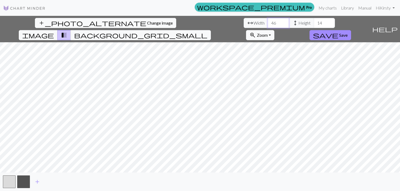
click at [267, 21] on input "46" at bounding box center [277, 23] width 21 height 10
click at [267, 21] on input "47" at bounding box center [277, 23] width 21 height 10
click at [267, 21] on input "48" at bounding box center [277, 23] width 21 height 10
click at [267, 21] on input "49" at bounding box center [277, 23] width 21 height 10
click at [267, 21] on input "50" at bounding box center [277, 23] width 21 height 10
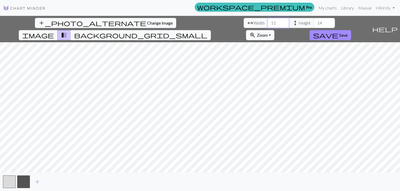
click at [267, 21] on input "51" at bounding box center [277, 23] width 21 height 10
click at [267, 21] on input "52" at bounding box center [277, 23] width 21 height 10
click at [267, 21] on input "53" at bounding box center [277, 23] width 21 height 10
click at [267, 21] on input "64" at bounding box center [277, 23] width 21 height 10
click at [267, 23] on input "64" at bounding box center [277, 23] width 21 height 10
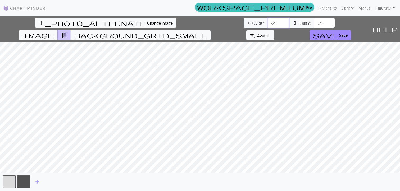
click at [267, 23] on input "64" at bounding box center [277, 23] width 21 height 10
type input "100"
click at [313, 22] on input "14" at bounding box center [323, 23] width 21 height 10
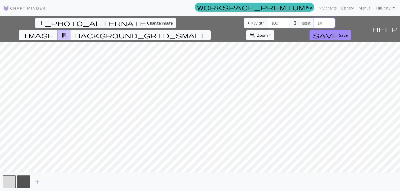
click at [313, 22] on input "14" at bounding box center [323, 23] width 21 height 10
type input "160"
click at [267, 22] on input "100" at bounding box center [277, 23] width 21 height 10
type input "0"
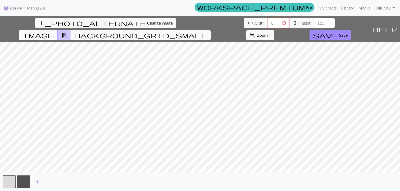
scroll to position [0, 0]
click at [267, 22] on input "0" at bounding box center [277, 23] width 21 height 10
type input "120"
click at [313, 24] on input "160" at bounding box center [323, 23] width 21 height 10
type input "1"
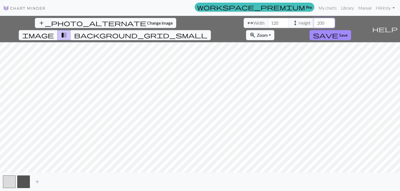
type input "200"
click at [39, 181] on span "add" at bounding box center [37, 181] width 6 height 7
click at [55, 183] on button "add" at bounding box center [51, 182] width 13 height 10
click at [66, 182] on span "add" at bounding box center [66, 181] width 6 height 7
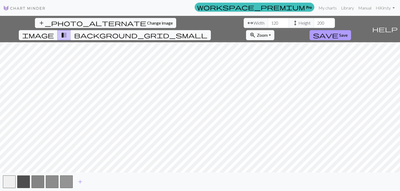
click at [338, 31] on span "save" at bounding box center [325, 34] width 25 height 7
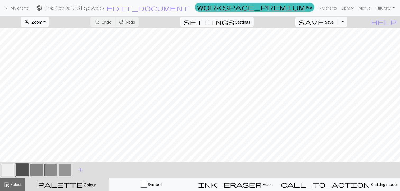
click at [30, 20] on span "zoom_in" at bounding box center [27, 21] width 6 height 7
click at [44, 35] on button "Fit all" at bounding box center [42, 33] width 42 height 8
click at [249, 24] on span "Settings" at bounding box center [242, 22] width 15 height 6
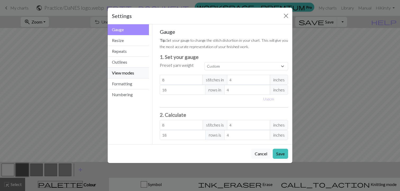
click at [134, 76] on button "View modes" at bounding box center [128, 73] width 41 height 11
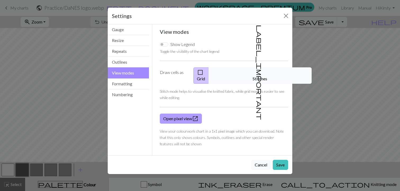
click at [184, 114] on link "Open pixel view open_in_new" at bounding box center [181, 119] width 42 height 10
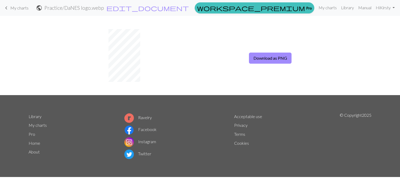
click at [18, 10] on span "My charts" at bounding box center [19, 7] width 18 height 5
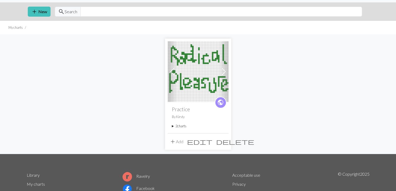
scroll to position [27, 0]
